Goal: Check status: Check status

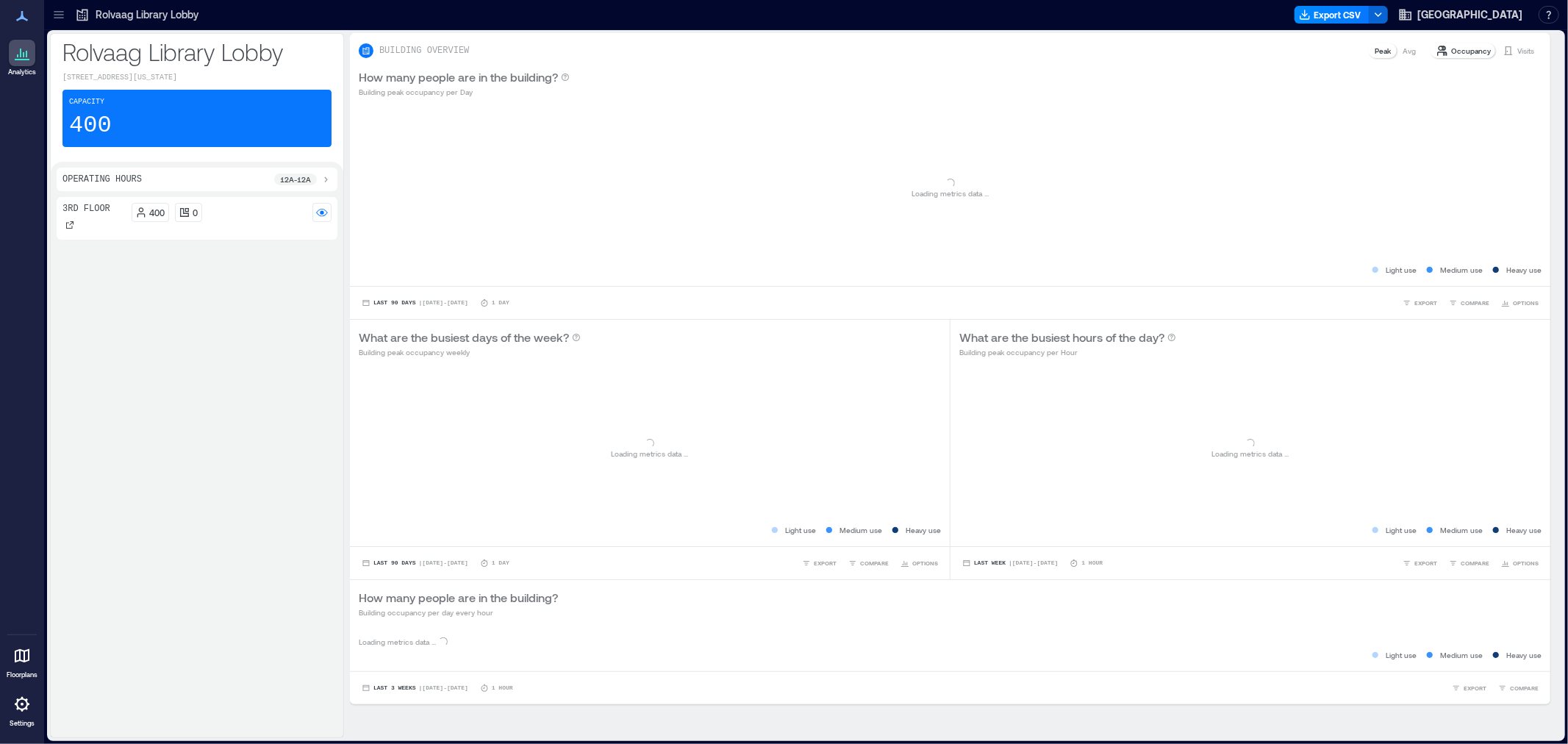
click at [52, 11] on icon at bounding box center [59, 14] width 15 height 15
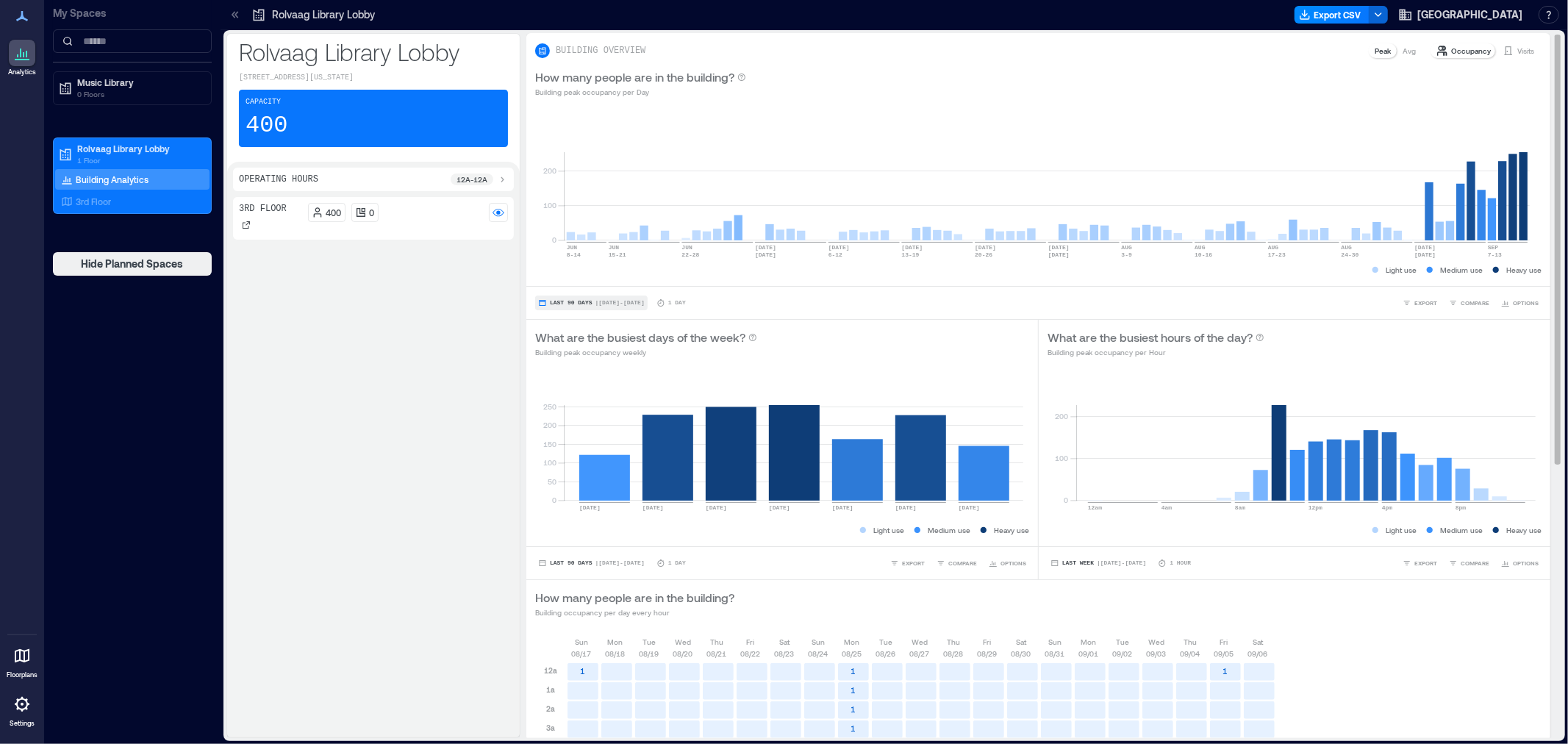
click at [595, 303] on span "| [DATE] - [DATE]" at bounding box center [620, 303] width 49 height 0
click at [586, 267] on div "Last 7 Days Last Week Last 30 Days Last Month Last 90 Days Custom" at bounding box center [575, 228] width 70 height 125
click at [586, 280] on div "Last 7 Days Last Week Last 30 Days Last Month Last 90 Days Custom" at bounding box center [575, 228] width 70 height 125
click at [569, 277] on span "Custom" at bounding box center [565, 276] width 32 height 11
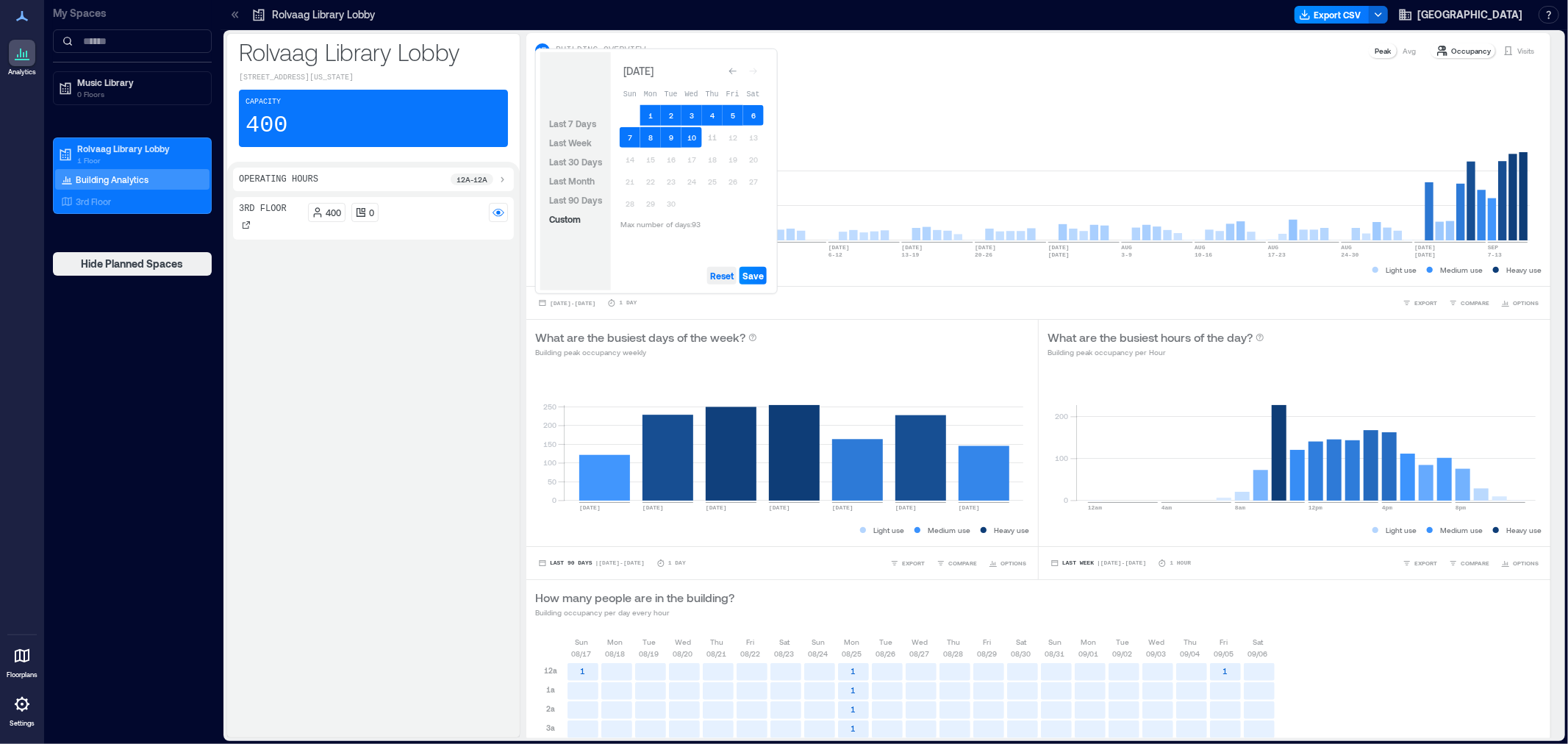
click at [730, 278] on span "Reset" at bounding box center [722, 275] width 24 height 11
click at [694, 140] on button "10" at bounding box center [691, 137] width 20 height 20
click at [759, 282] on button "Save" at bounding box center [752, 276] width 27 height 18
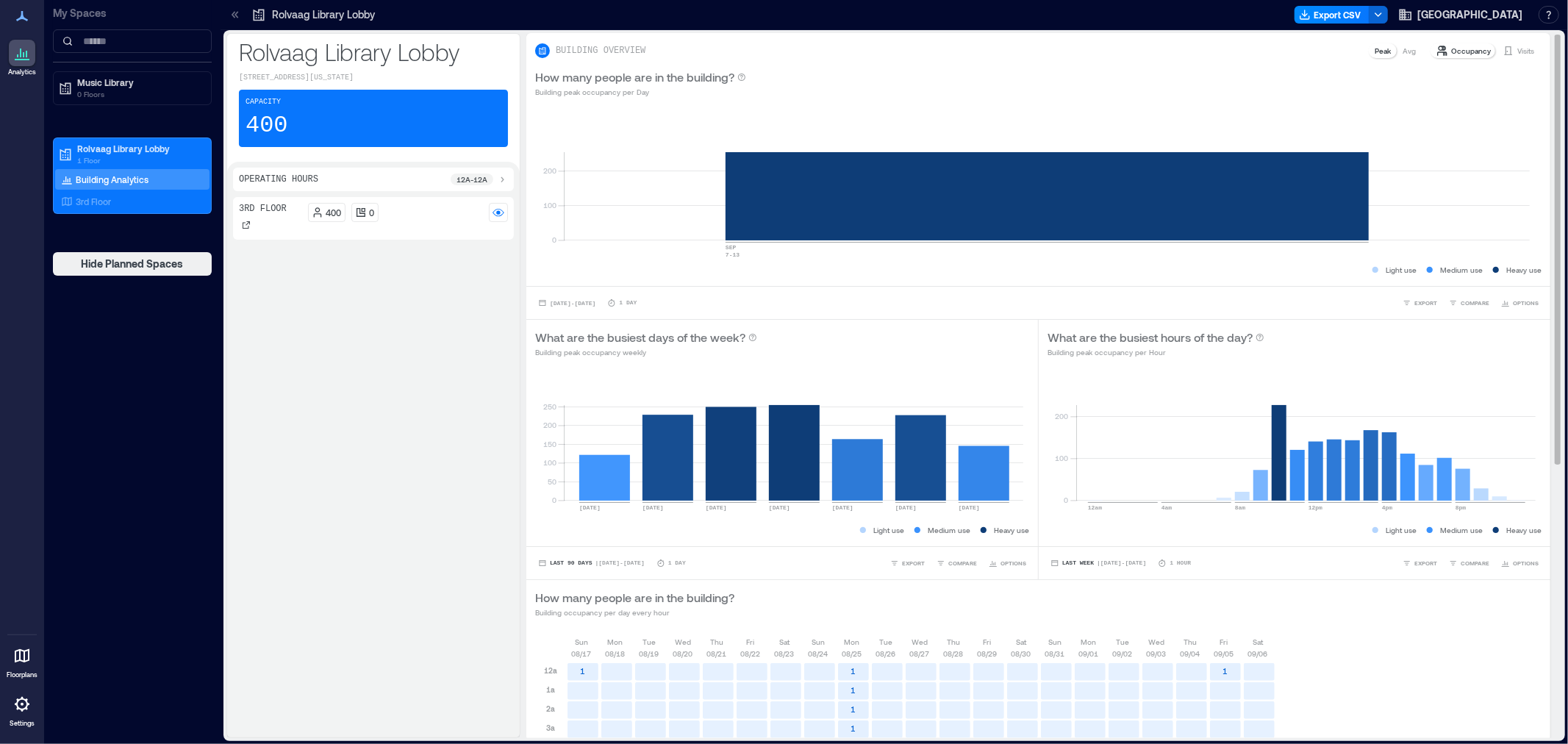
click at [1517, 47] on p "Visits" at bounding box center [1525, 50] width 17 height 11
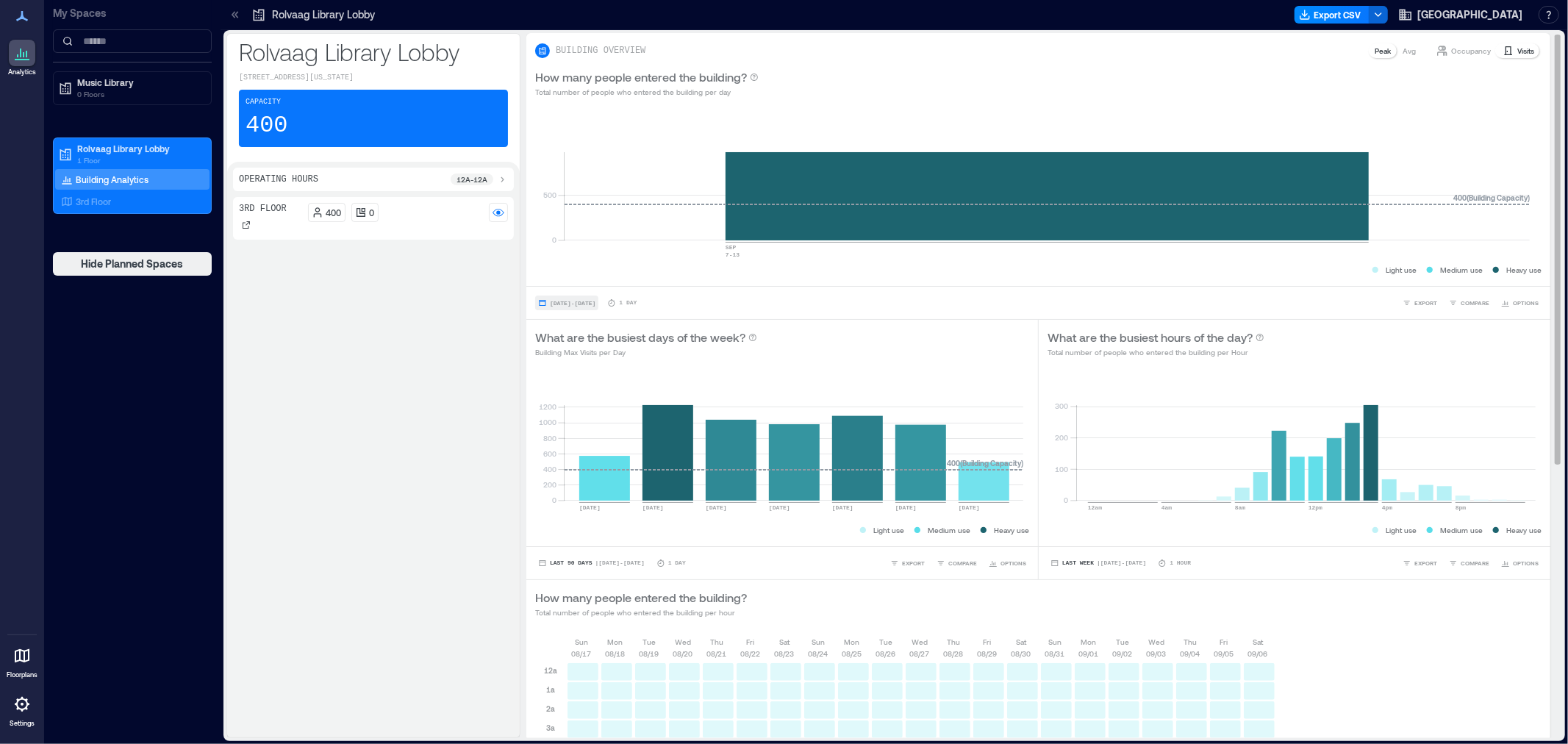
click at [588, 300] on span "[DATE] - [DATE]" at bounding box center [572, 304] width 46 height 7
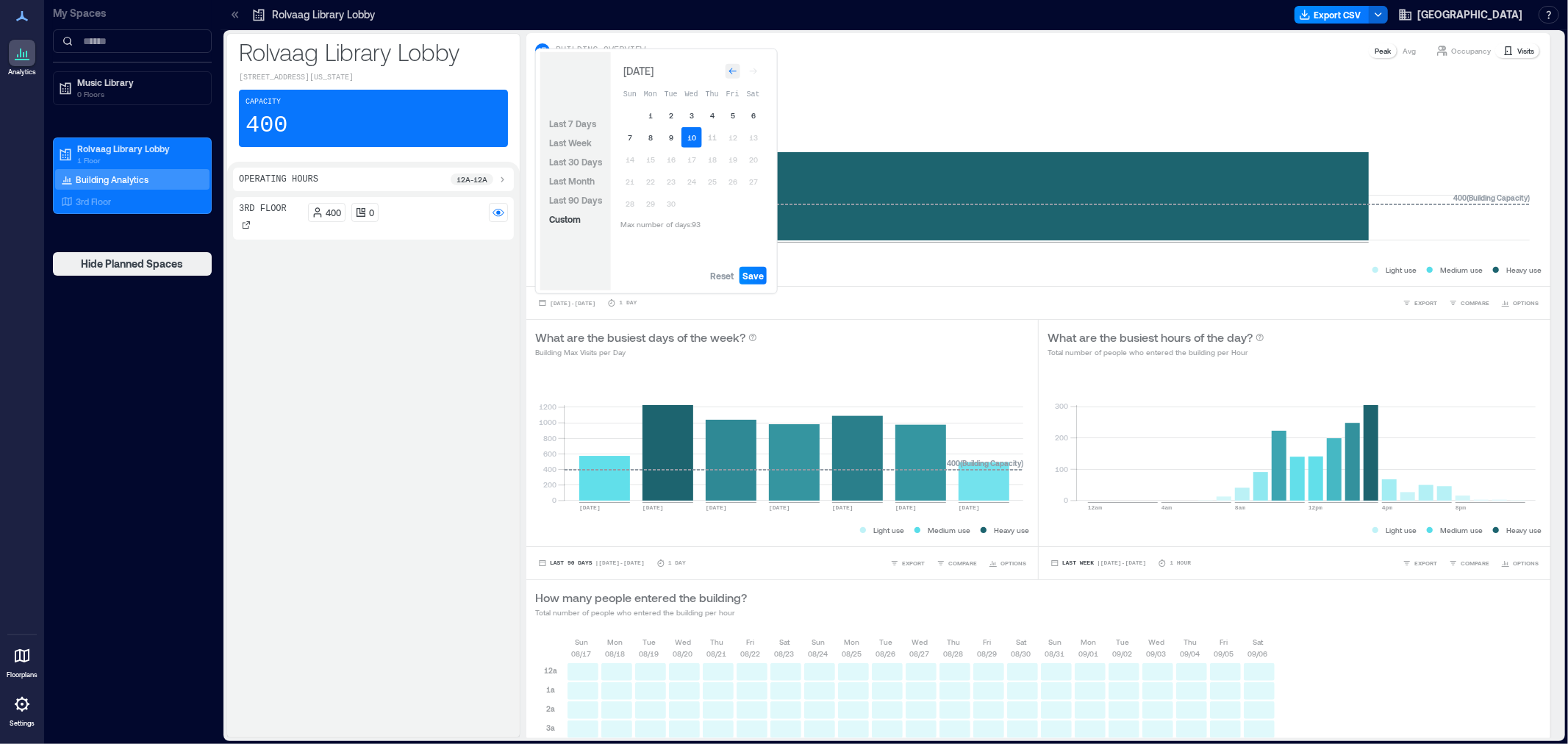
click at [733, 69] on icon "Go to previous month" at bounding box center [733, 71] width 9 height 9
click at [733, 69] on icon "Go to previous month" at bounding box center [733, 69] width 9 height 9
click at [733, 69] on icon "Go to previous month" at bounding box center [733, 71] width 9 height 9
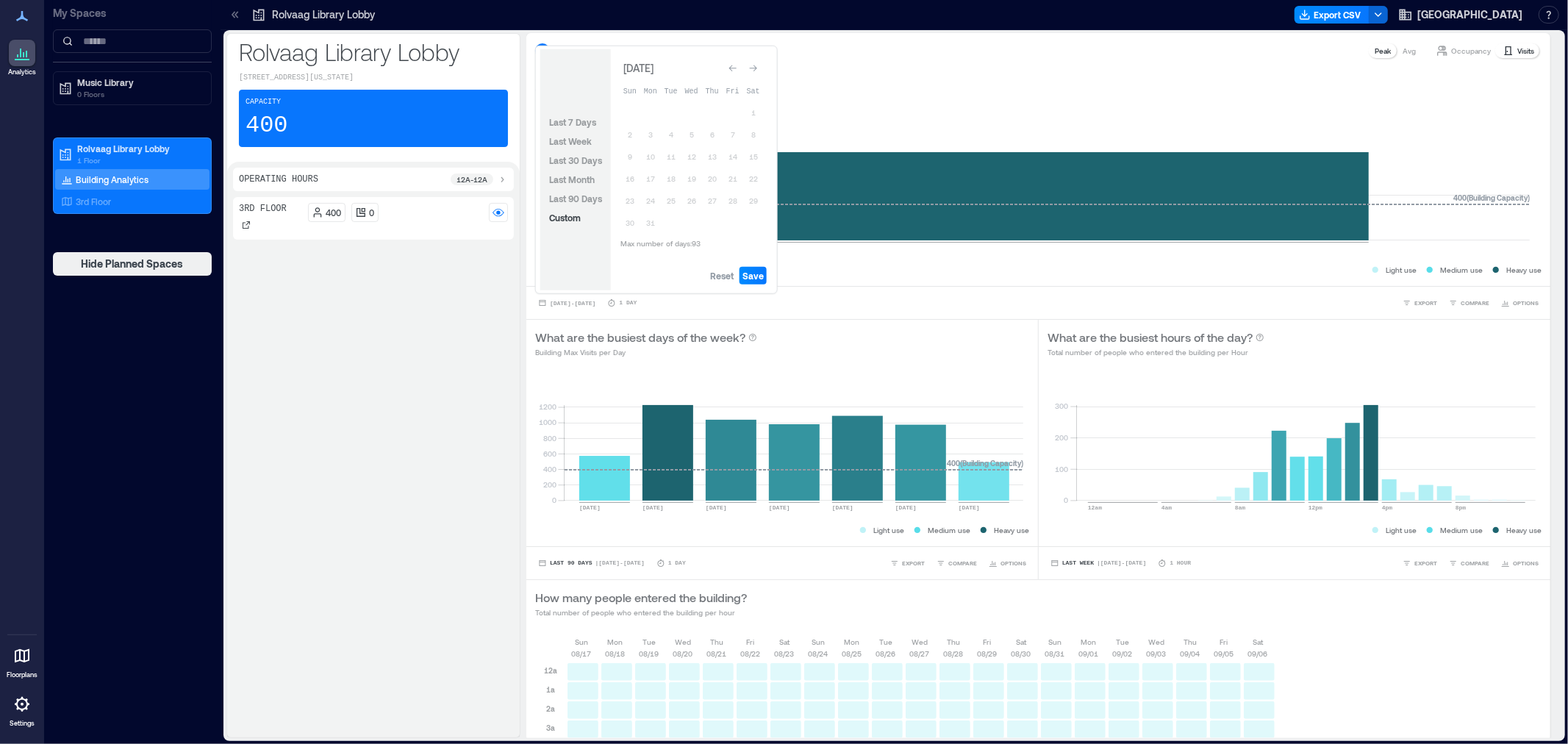
click at [733, 69] on icon "Go to previous month" at bounding box center [733, 69] width 9 height 9
click at [733, 69] on icon "Go to previous month" at bounding box center [733, 71] width 9 height 9
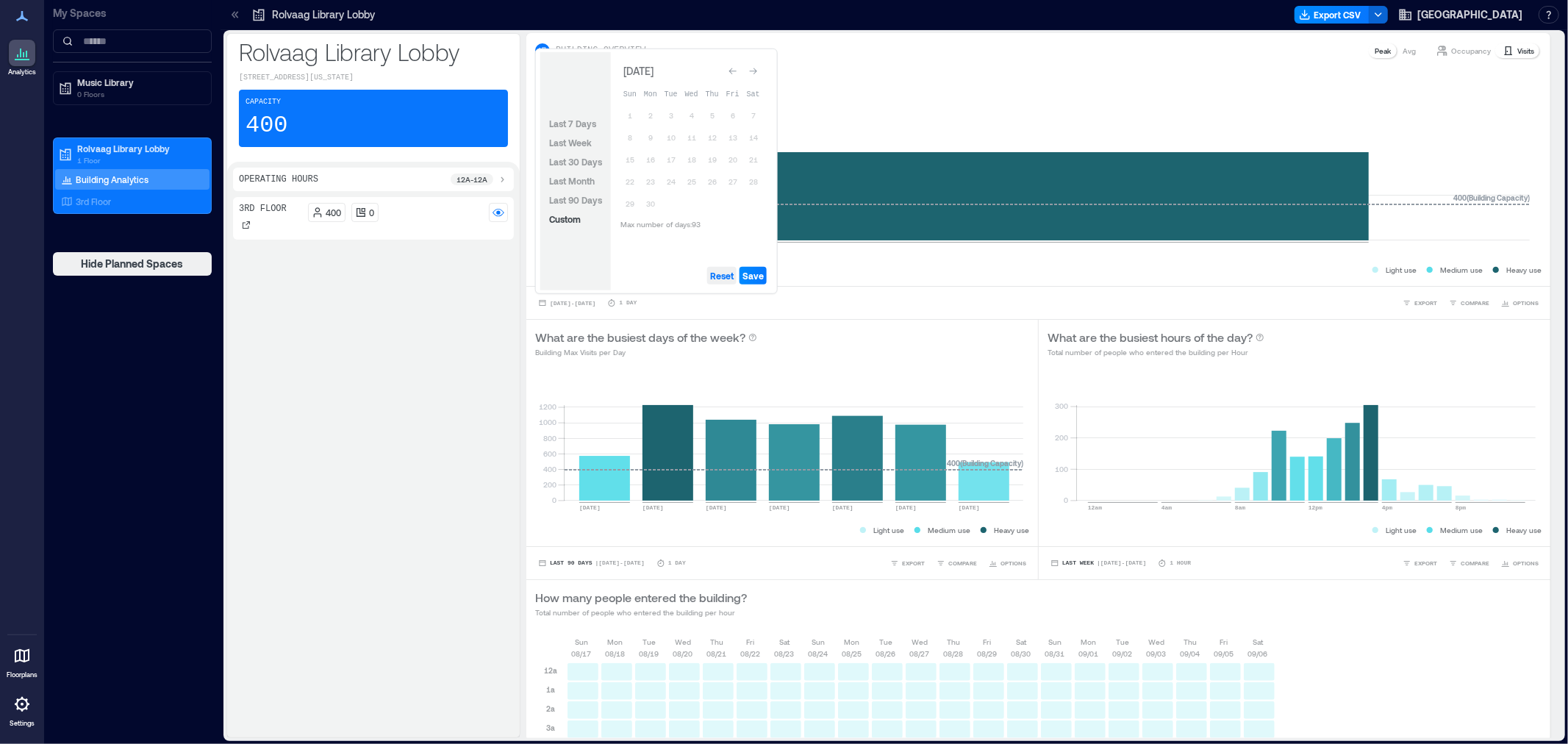
click at [722, 277] on span "Reset" at bounding box center [722, 275] width 24 height 11
click at [692, 133] on button "11" at bounding box center [691, 137] width 20 height 20
click at [750, 282] on button "Save" at bounding box center [752, 276] width 27 height 18
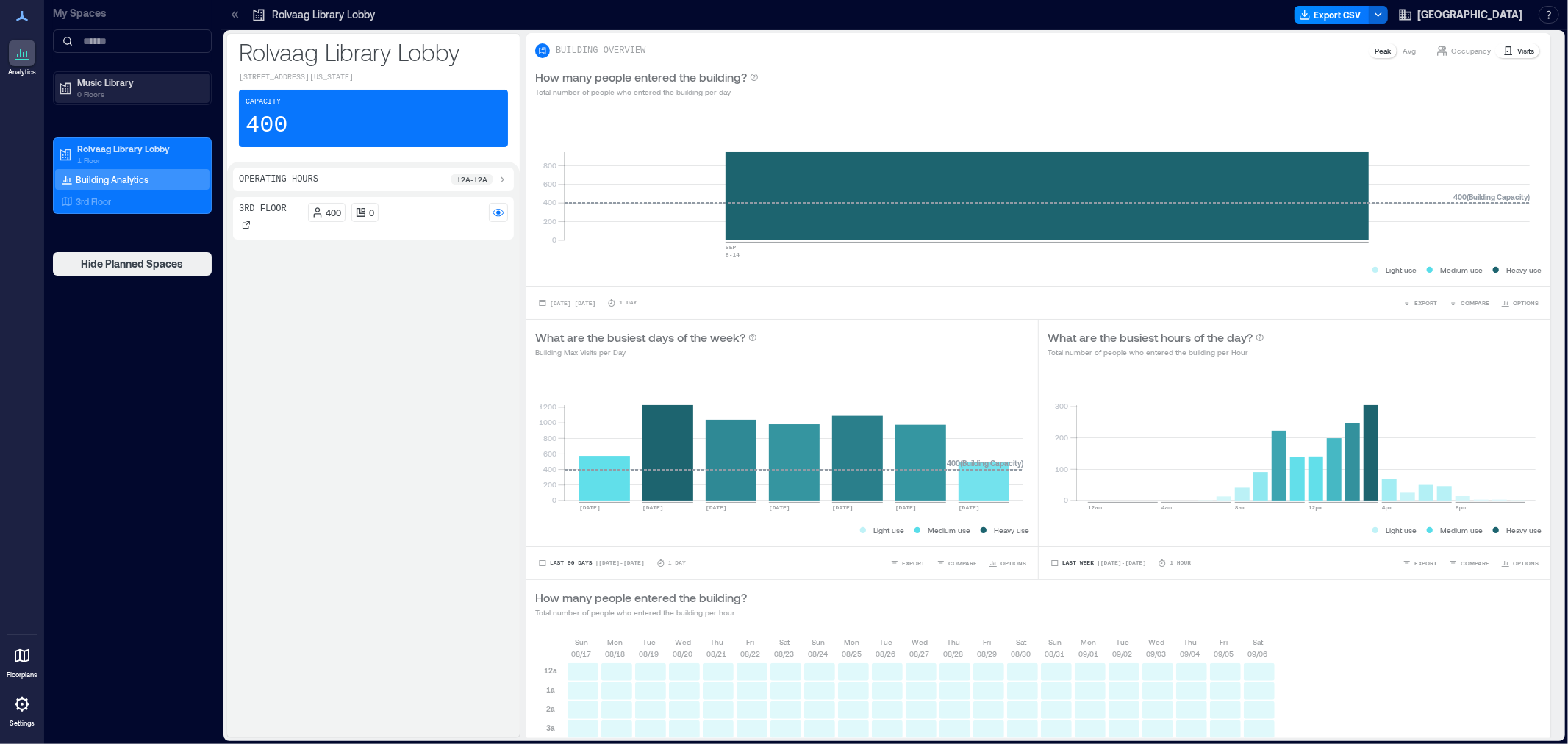
click at [90, 92] on p "0 Floors" at bounding box center [139, 93] width 124 height 11
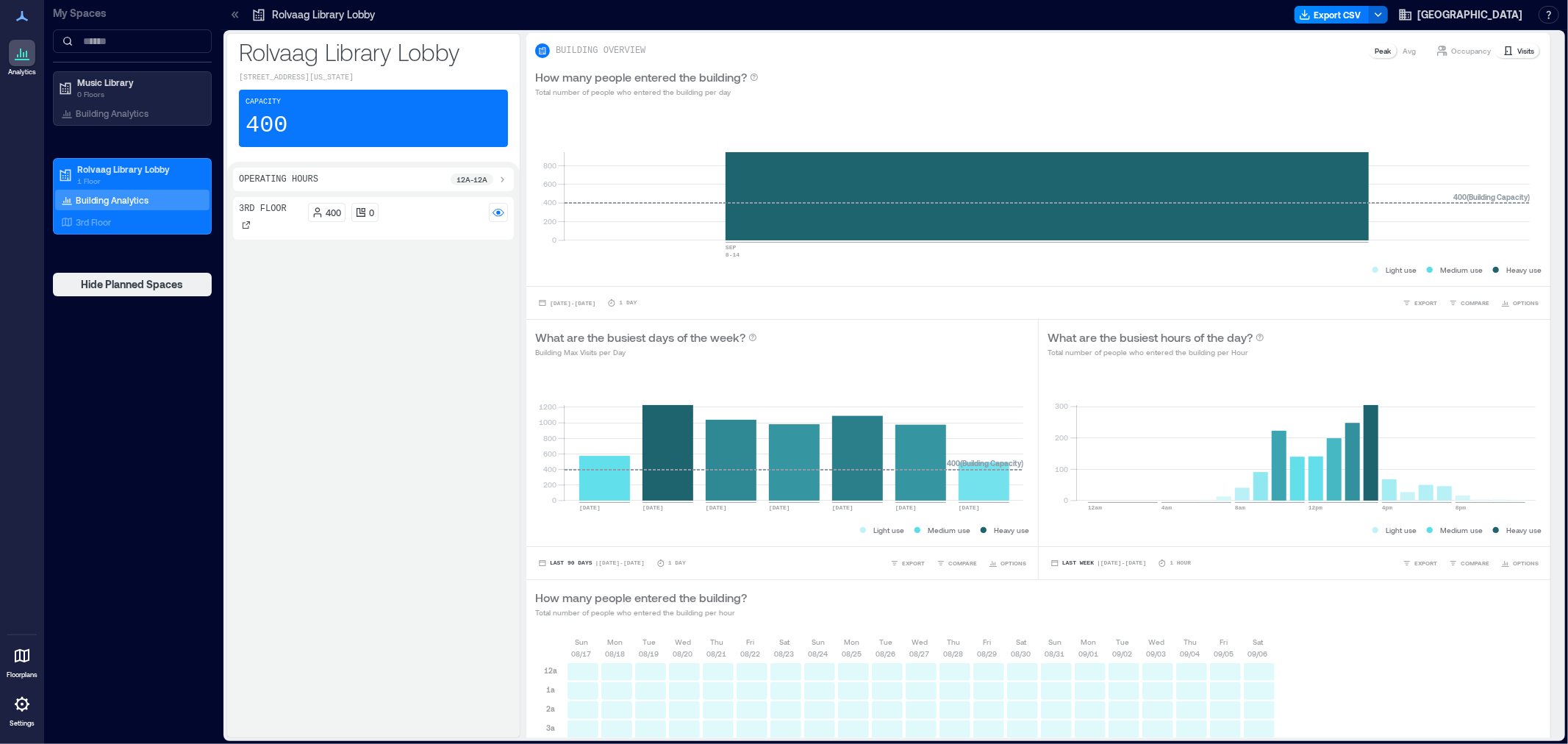
click at [97, 111] on p "Building Analytics" at bounding box center [111, 112] width 73 height 11
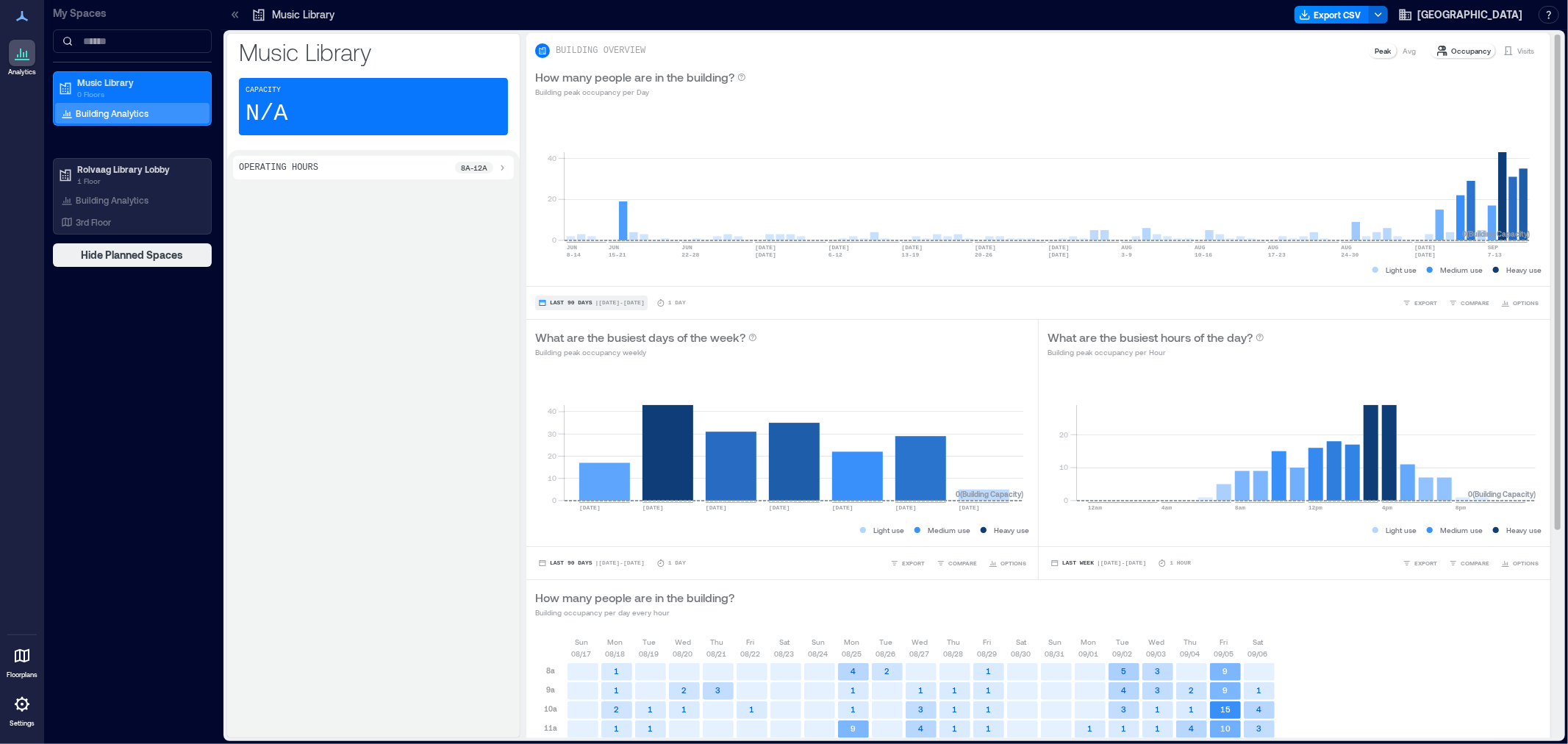
click at [576, 303] on span "Last 90 Days" at bounding box center [571, 303] width 43 height 0
click at [572, 273] on span "Custom" at bounding box center [565, 276] width 32 height 11
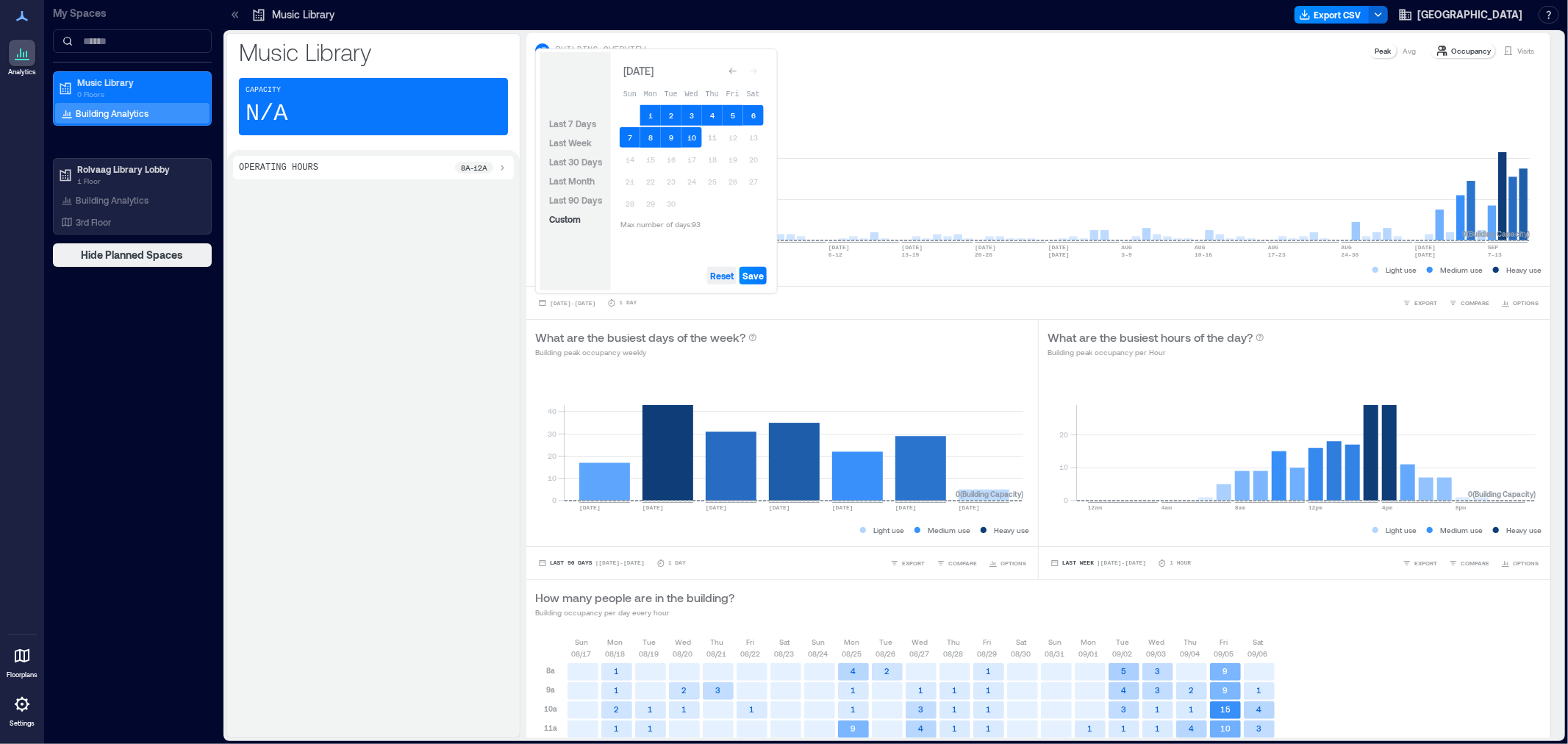
click at [718, 278] on span "Reset" at bounding box center [722, 275] width 24 height 11
click at [696, 134] on button "10" at bounding box center [691, 137] width 20 height 20
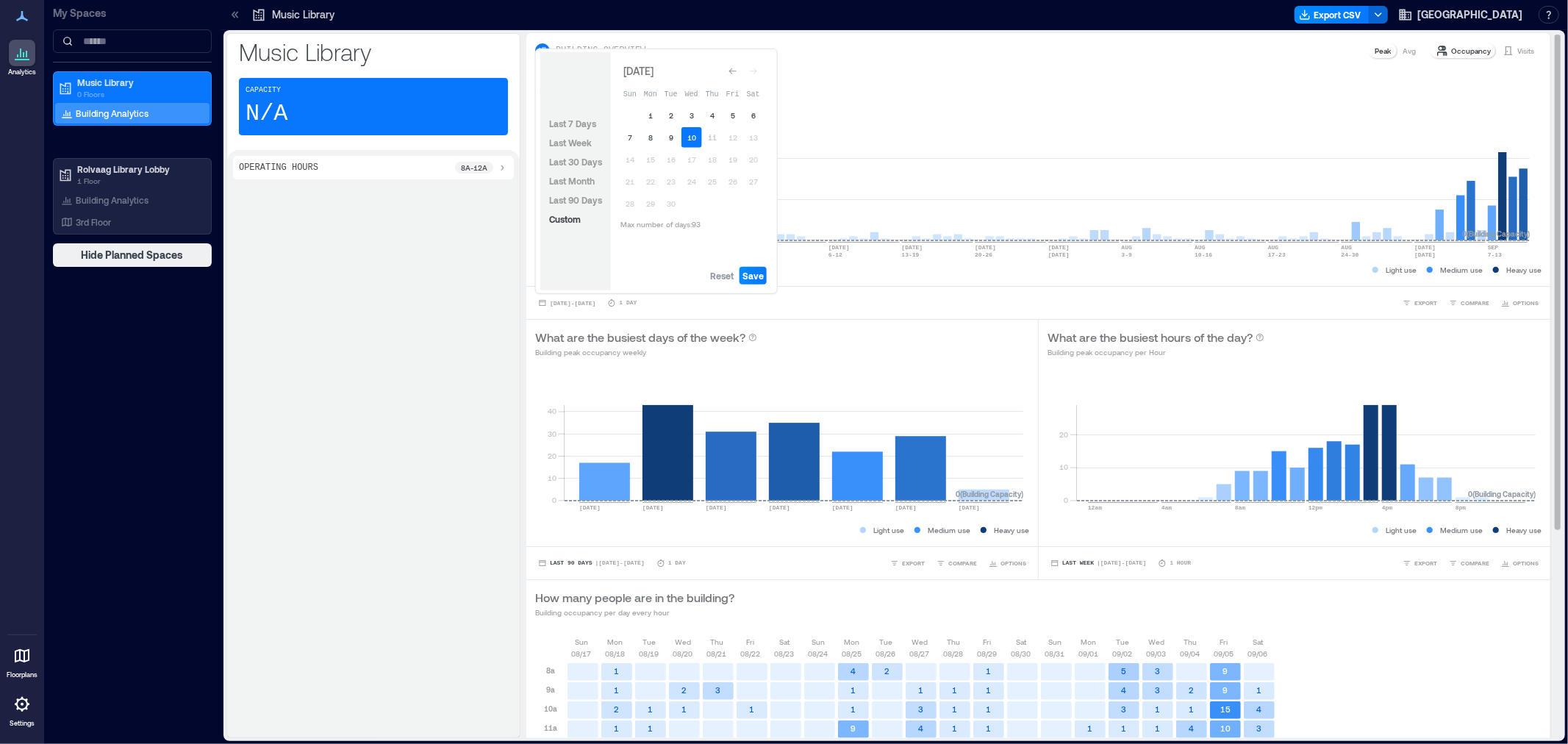
click at [762, 271] on span "Save" at bounding box center [753, 275] width 21 height 11
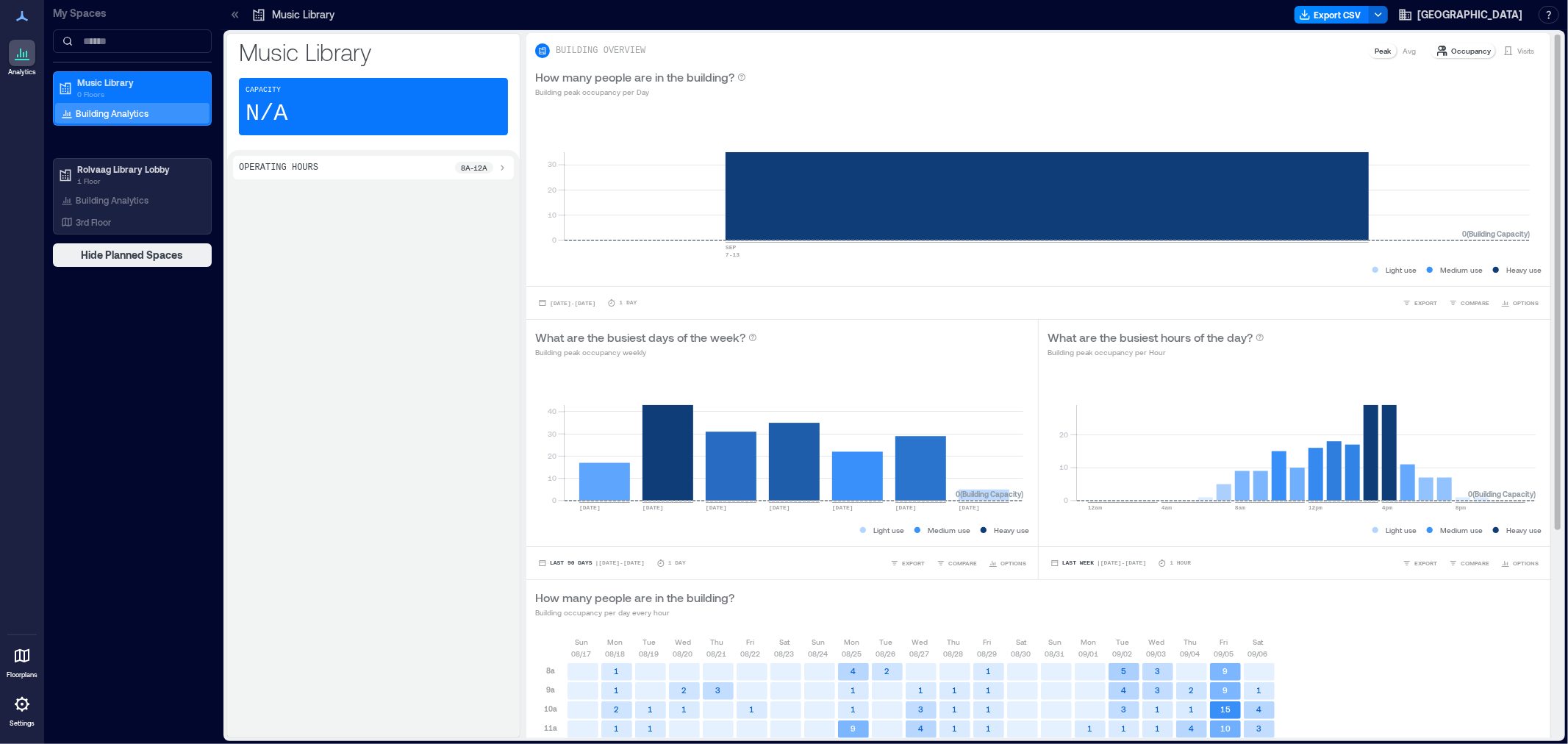
click at [1517, 45] on p "Visits" at bounding box center [1525, 50] width 17 height 11
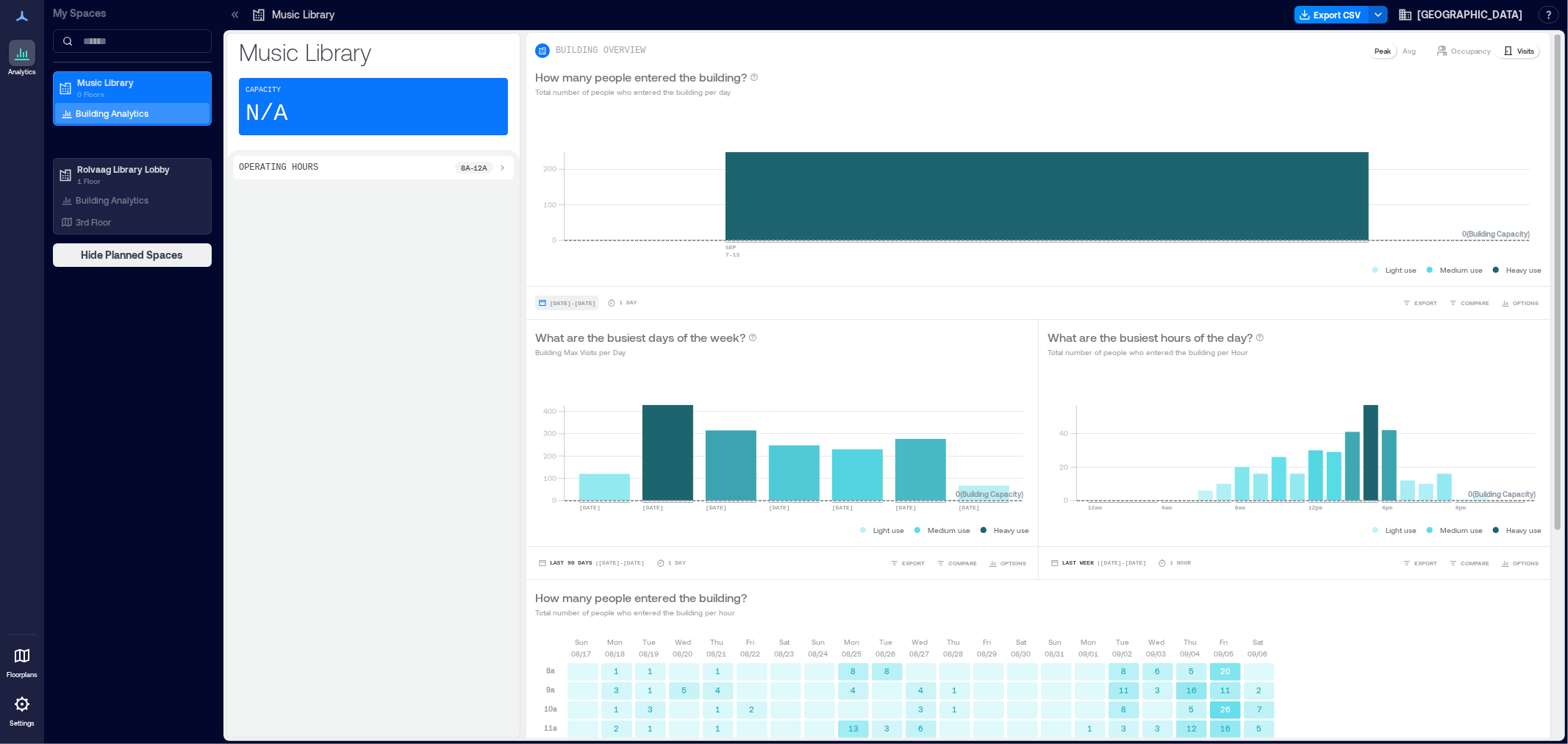
click at [575, 302] on span "[DATE] - [DATE]" at bounding box center [572, 304] width 46 height 7
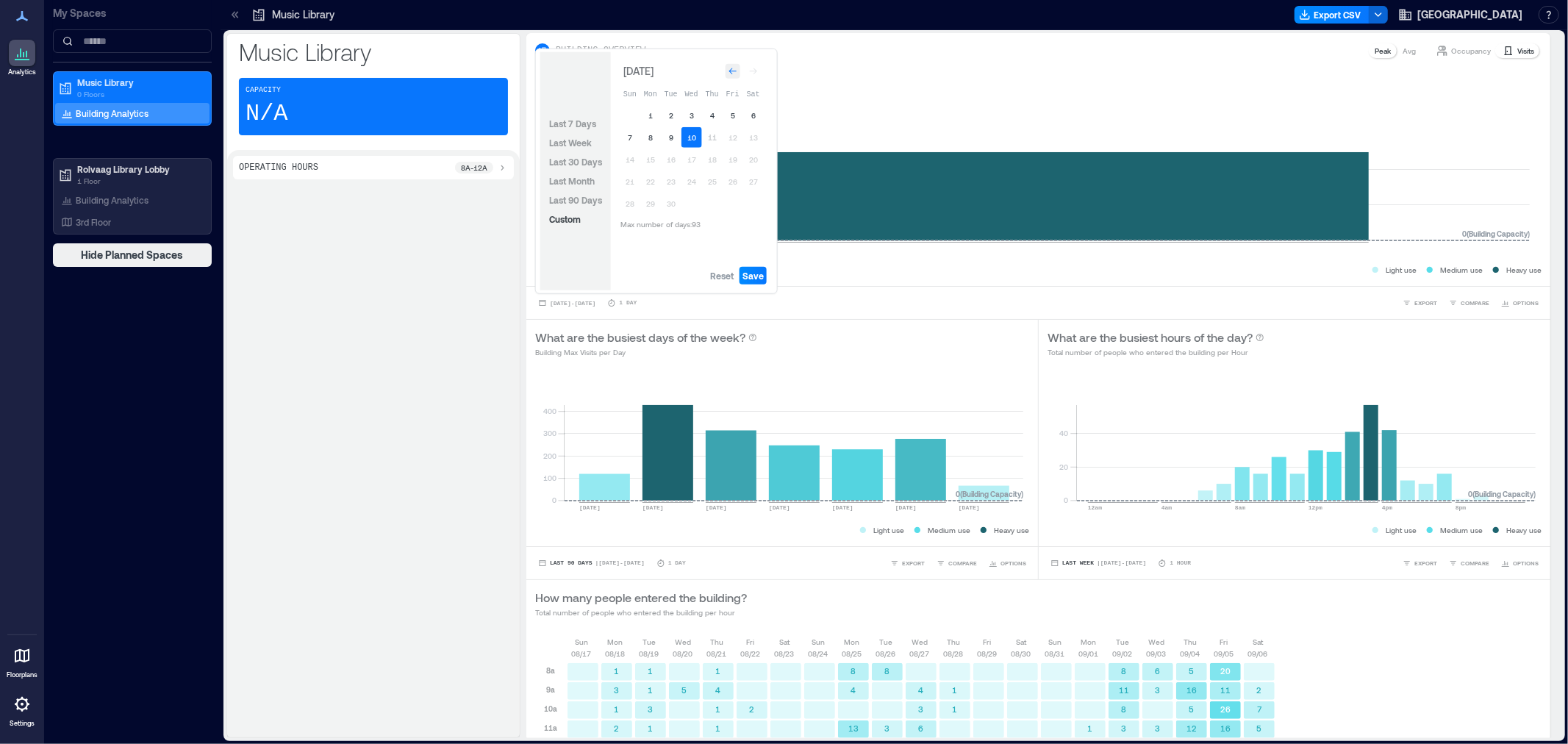
click at [736, 67] on icon "Go to previous month" at bounding box center [733, 71] width 9 height 9
click at [736, 67] on icon "Go to previous month" at bounding box center [733, 69] width 9 height 9
click at [736, 67] on icon "Go to previous month" at bounding box center [733, 71] width 9 height 9
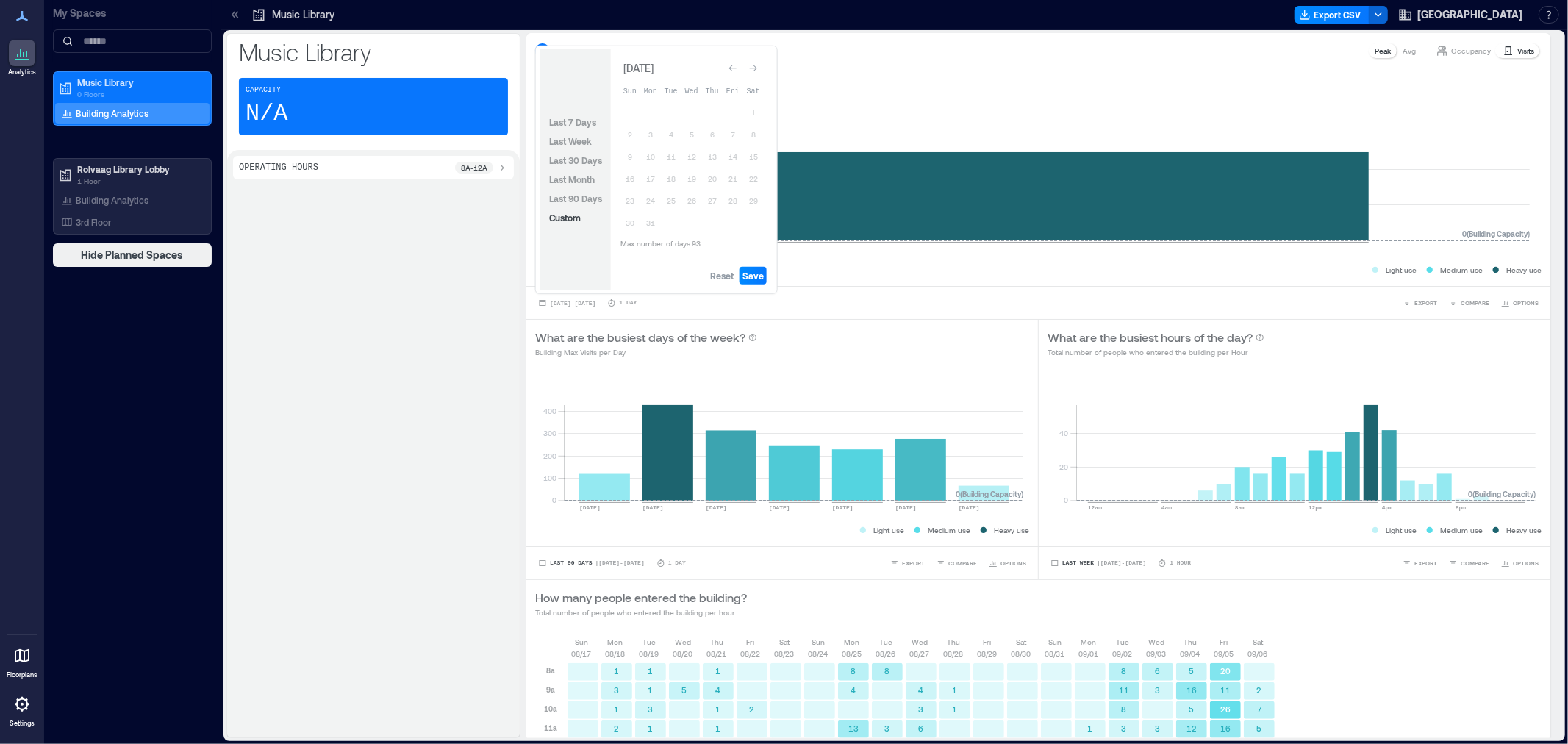
click at [736, 67] on icon "Go to previous month" at bounding box center [733, 69] width 9 height 9
click at [736, 67] on icon "Go to previous month" at bounding box center [733, 71] width 9 height 9
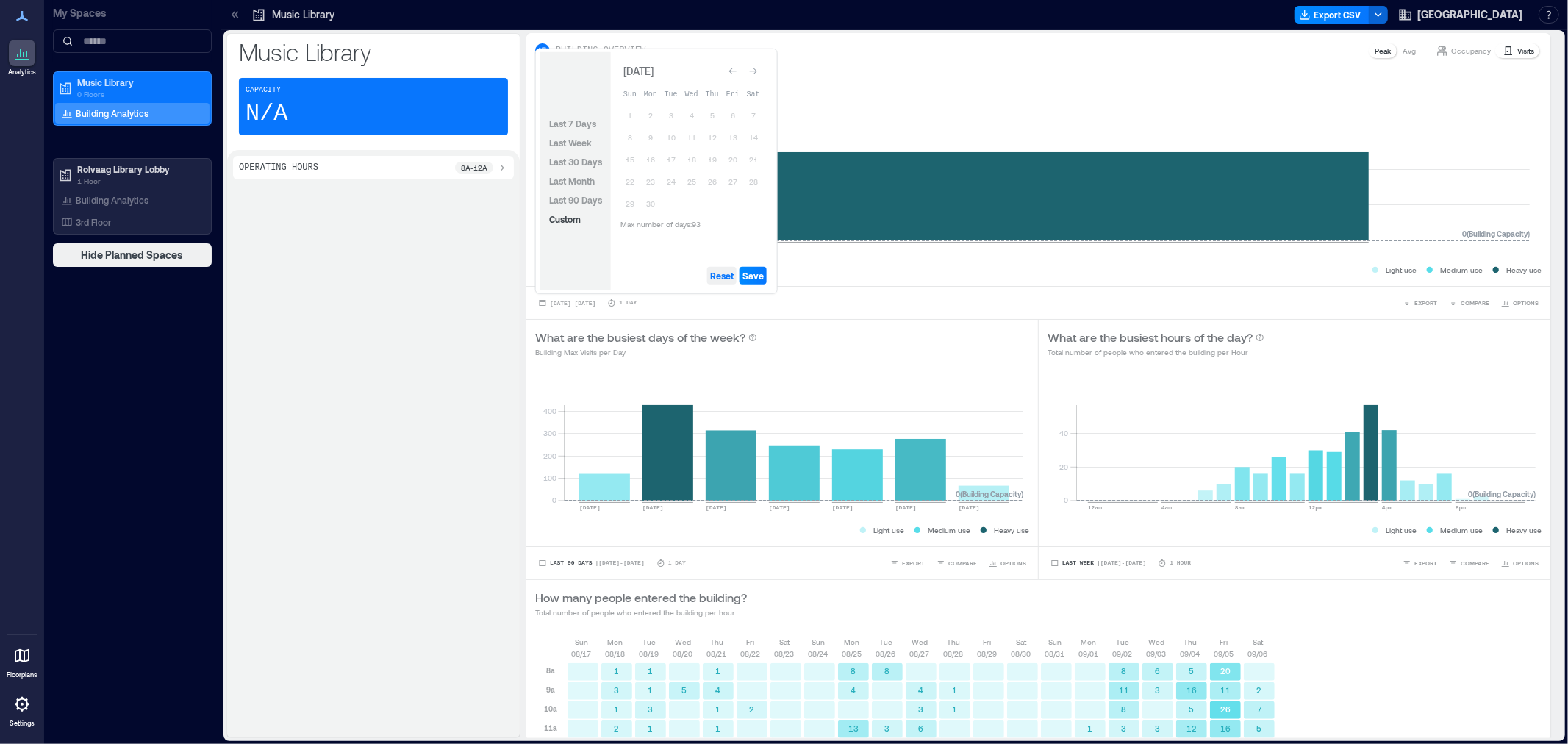
click at [734, 278] on span "Reset" at bounding box center [722, 275] width 24 height 11
click at [688, 138] on button "11" at bounding box center [691, 137] width 20 height 20
click at [752, 277] on span "Save" at bounding box center [753, 275] width 21 height 11
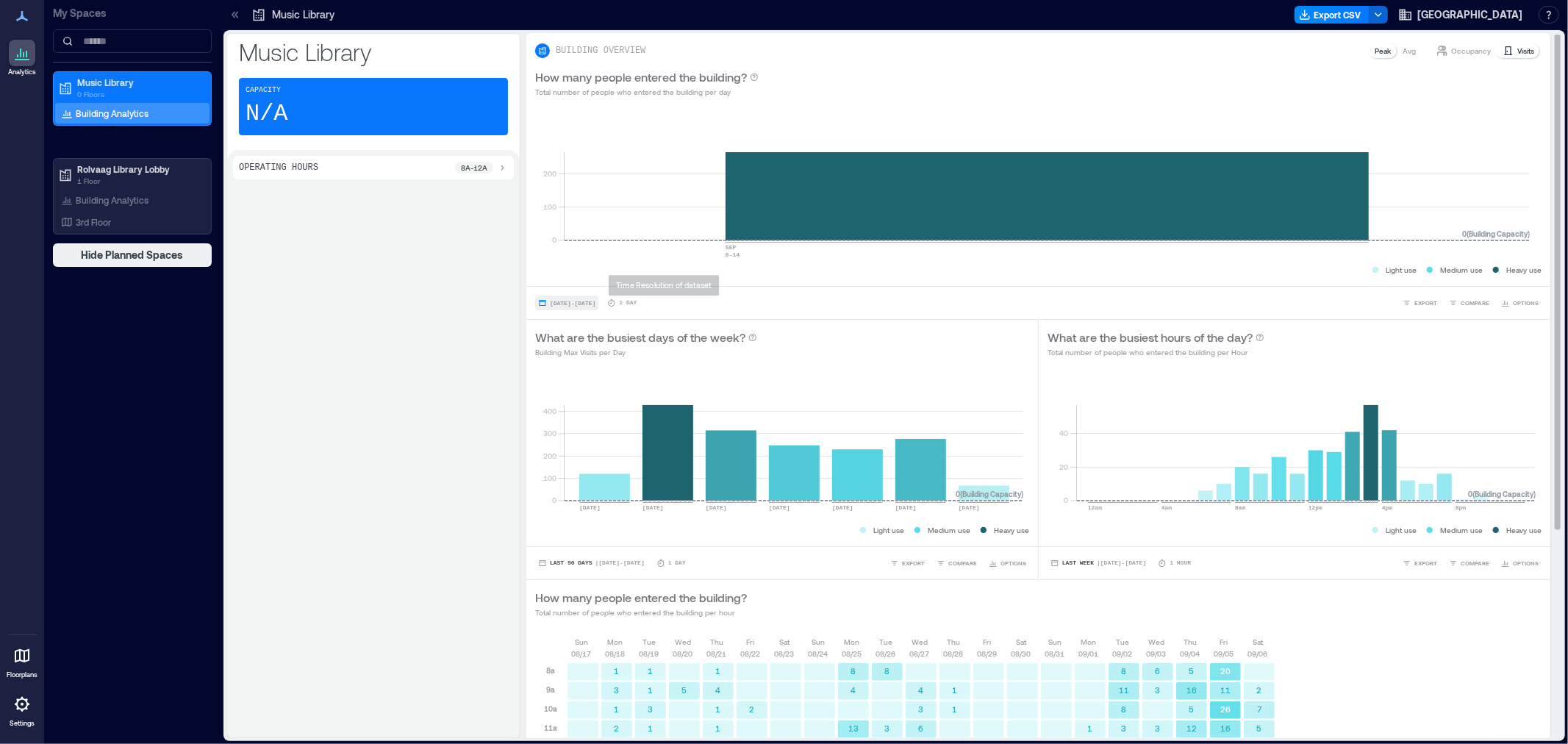
click at [580, 301] on span "[DATE] - [DATE]" at bounding box center [572, 304] width 46 height 7
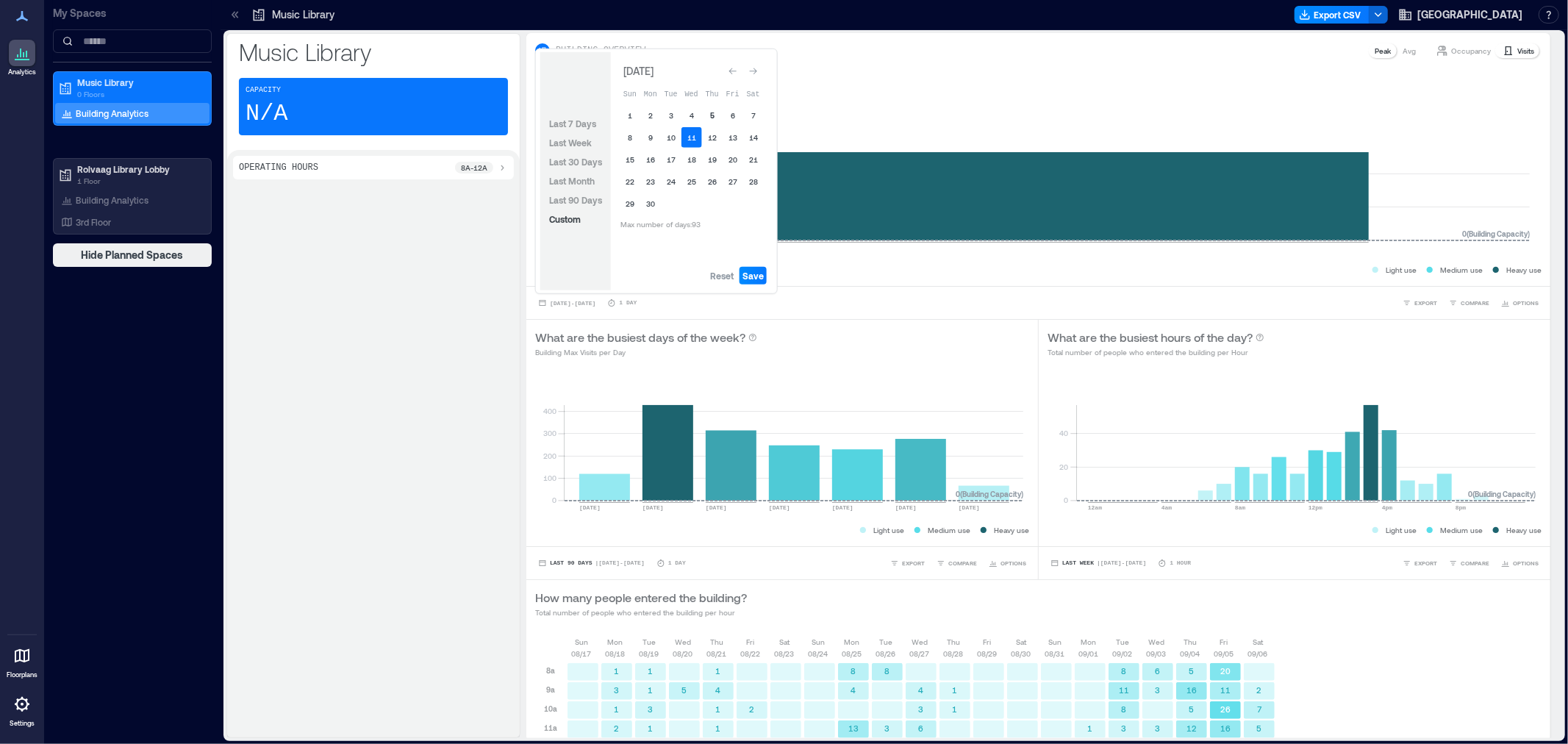
click at [716, 109] on button "5" at bounding box center [712, 115] width 20 height 20
click at [751, 281] on span "Save" at bounding box center [753, 275] width 21 height 11
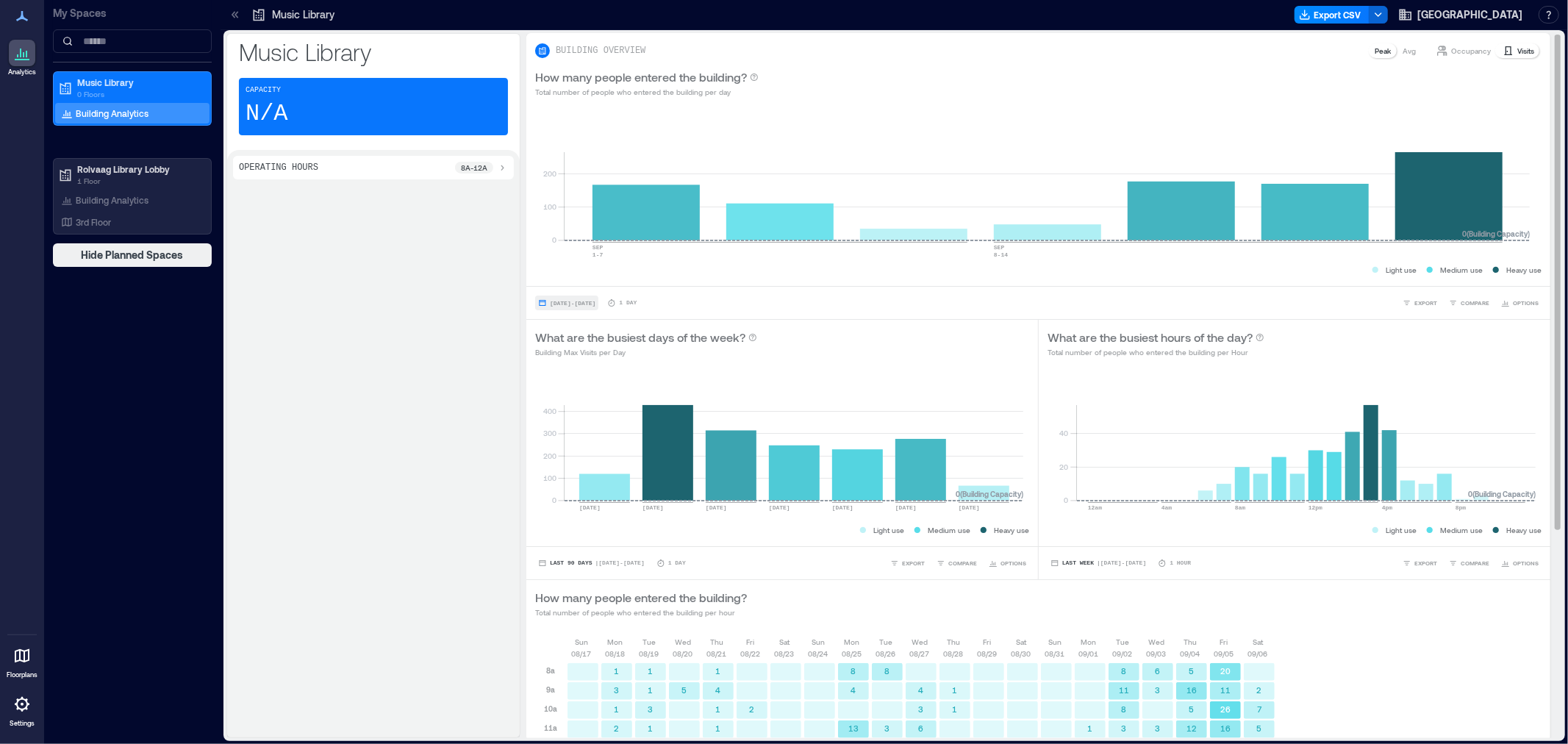
click at [574, 304] on span "[DATE] - [DATE]" at bounding box center [572, 304] width 46 height 7
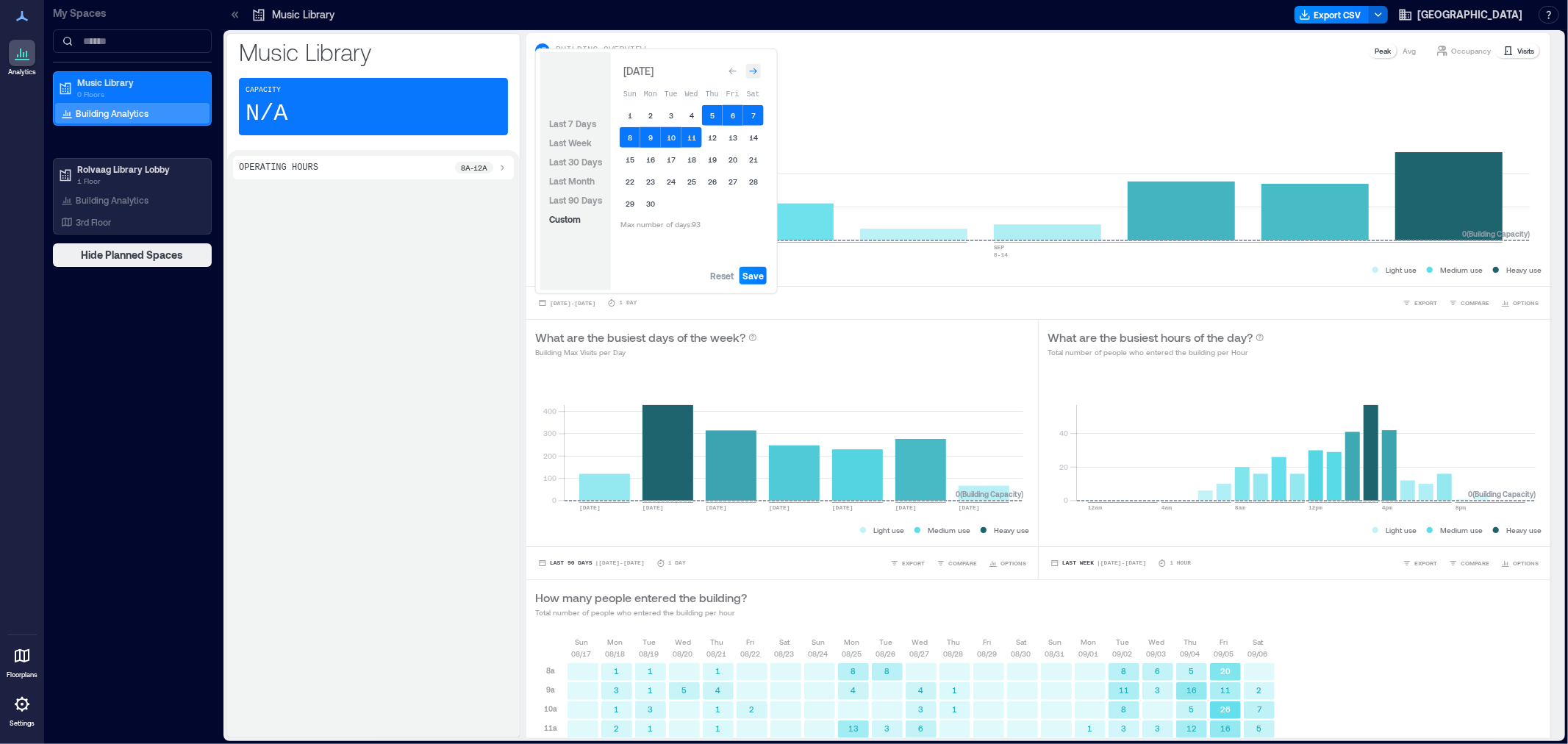
click at [756, 69] on icon "Go to next month" at bounding box center [753, 71] width 9 height 9
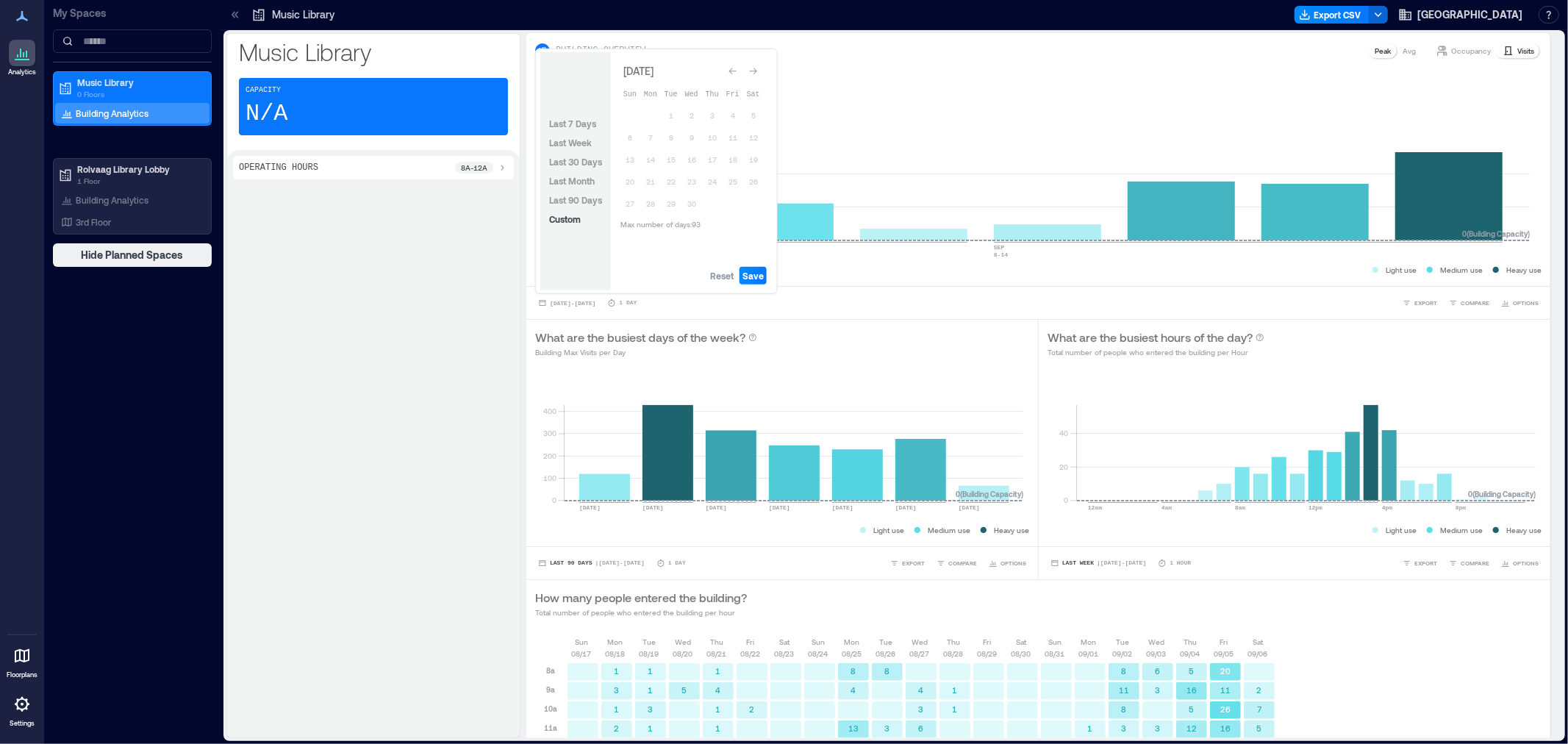
click at [756, 69] on icon "Go to next month" at bounding box center [753, 71] width 9 height 9
click at [756, 69] on icon "Go to next month" at bounding box center [753, 69] width 9 height 9
click at [711, 279] on span "Reset" at bounding box center [722, 275] width 24 height 11
click at [694, 118] on button "3" at bounding box center [691, 115] width 20 height 20
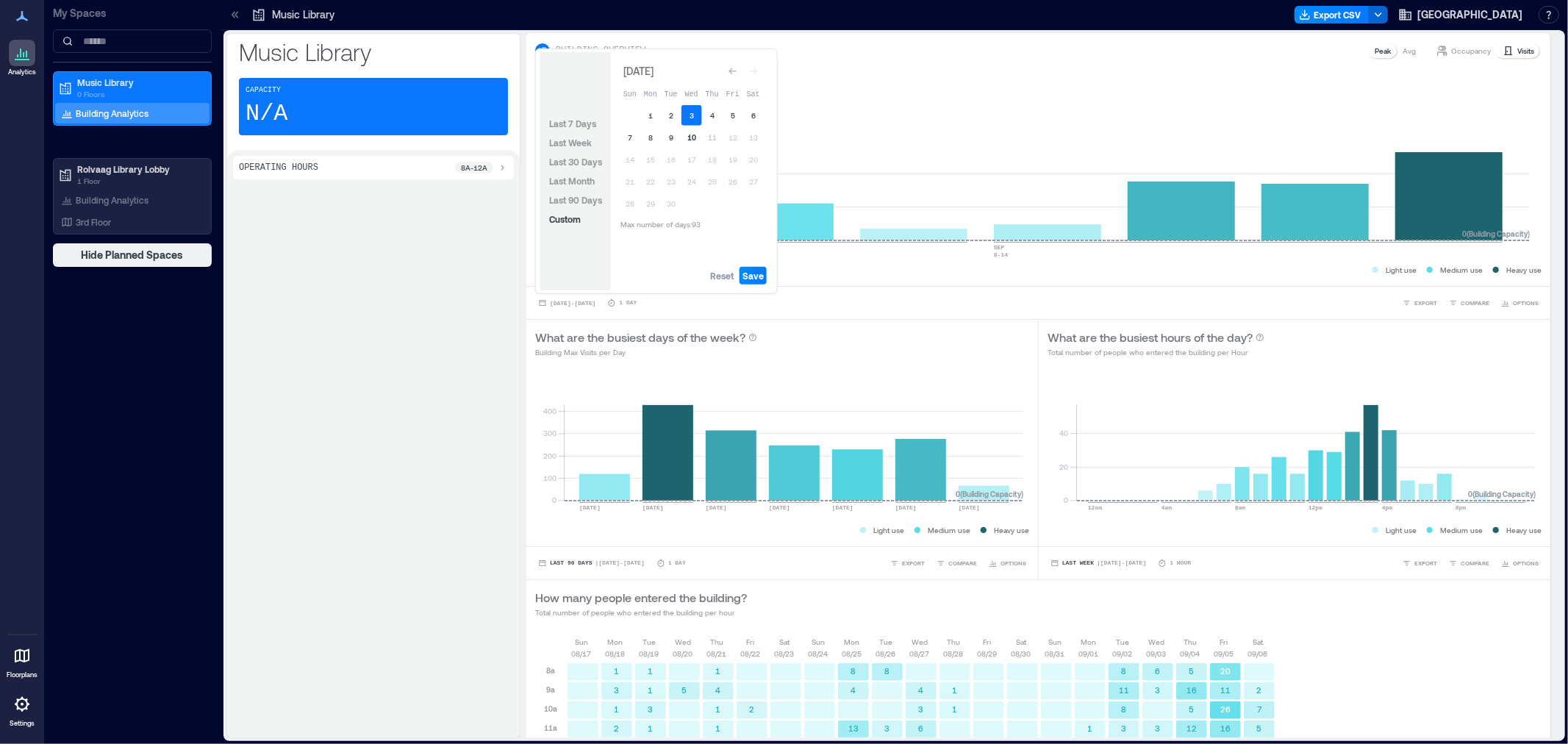
click at [694, 136] on button "10" at bounding box center [691, 137] width 20 height 20
click at [752, 272] on span "Save" at bounding box center [753, 275] width 21 height 11
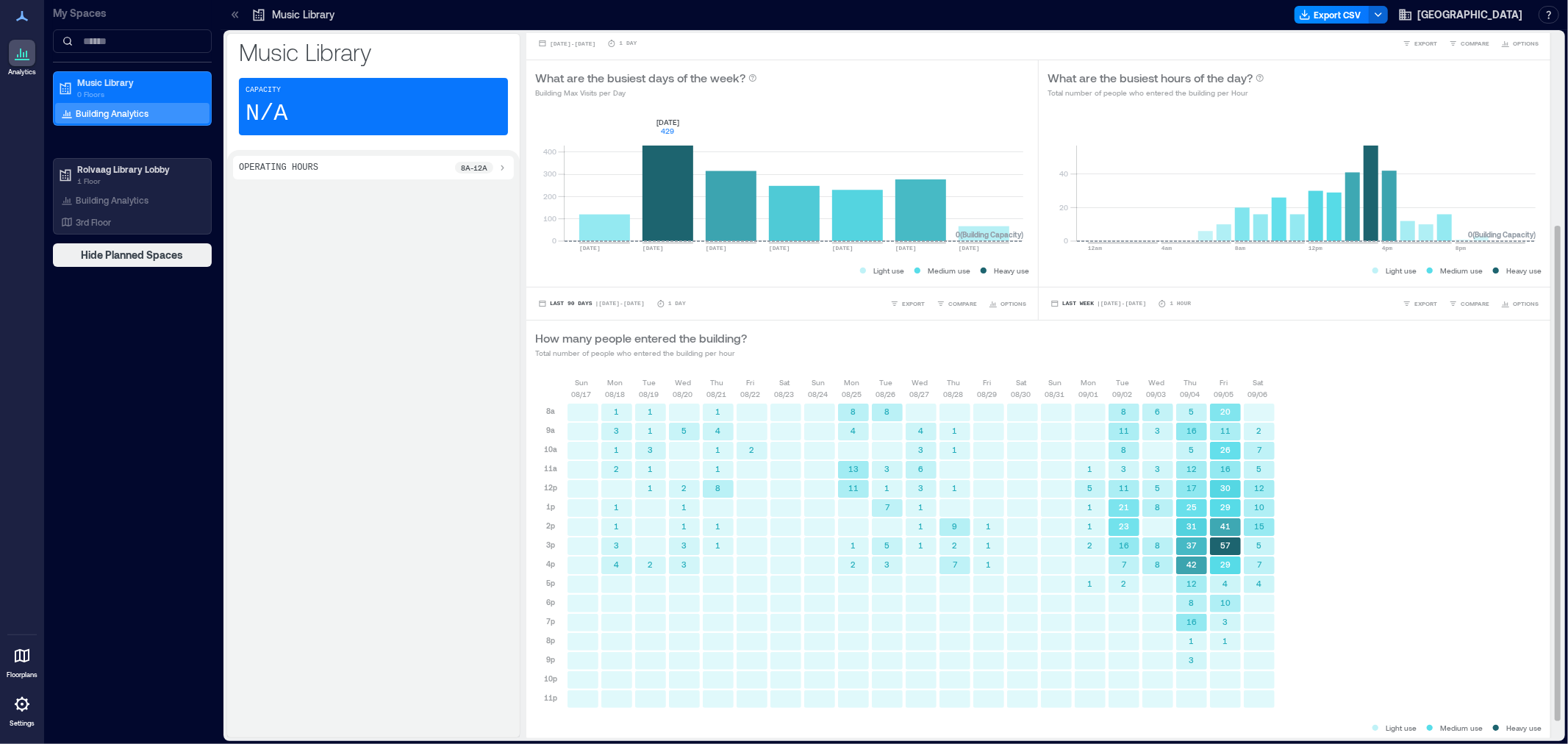
scroll to position [272, 0]
